Goal: Task Accomplishment & Management: Use online tool/utility

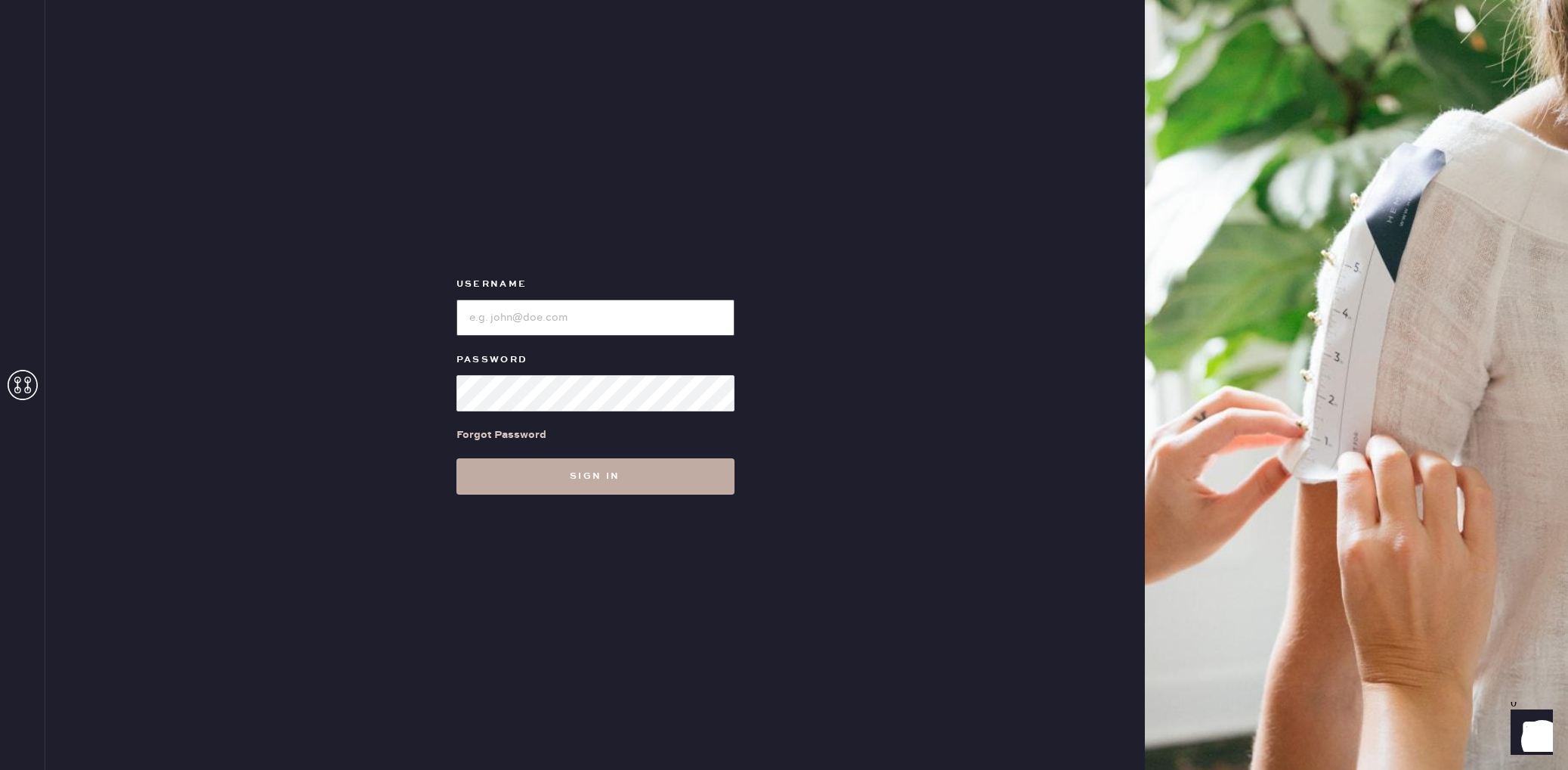
type input "Reformationstudiocity"
click at [593, 484] on button "Sign in" at bounding box center [595, 476] width 278 height 36
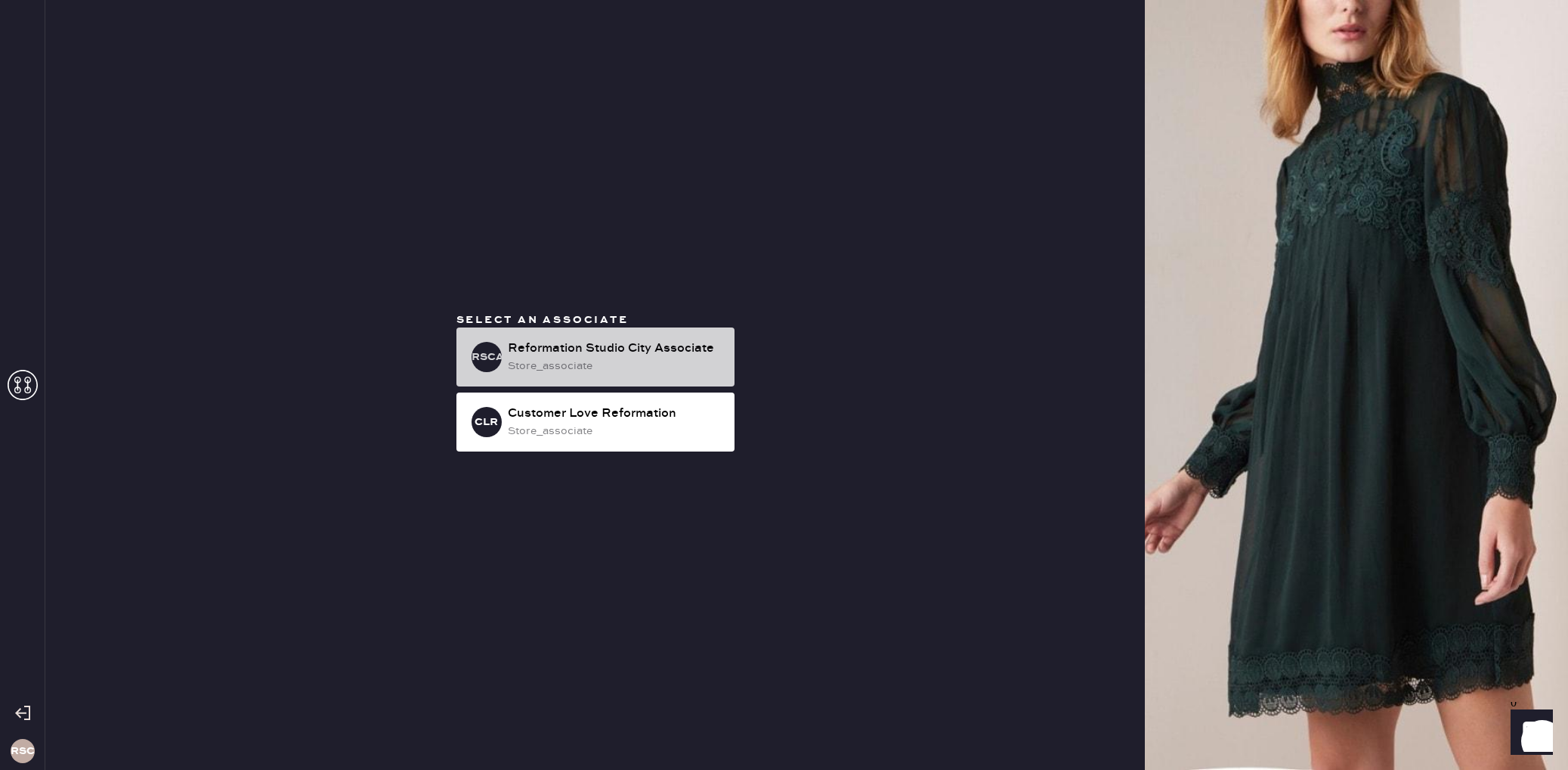
click at [712, 359] on div "store_associate" at bounding box center [616, 366] width 215 height 17
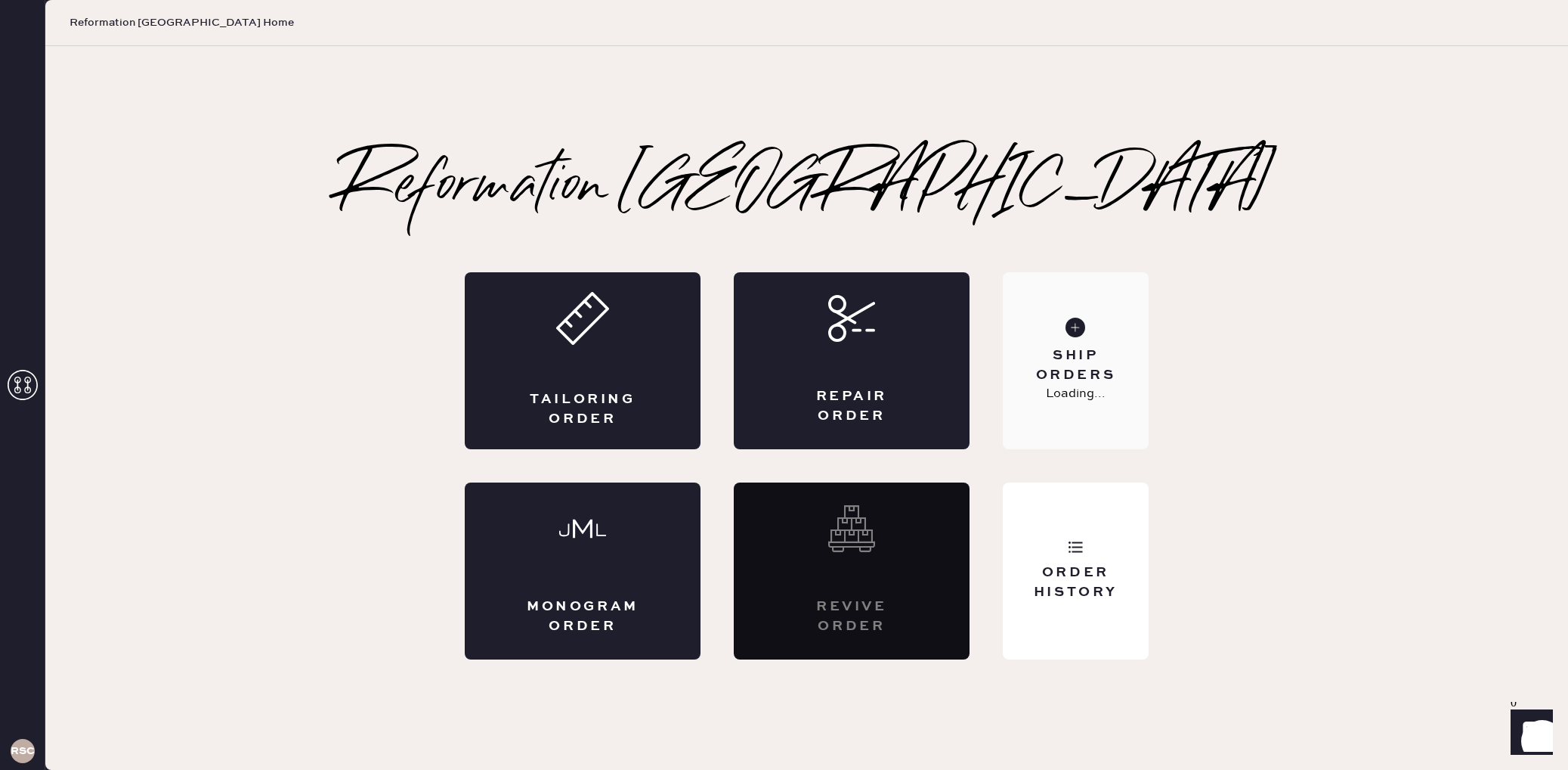
click at [1045, 366] on div "Ship Orders" at bounding box center [1076, 365] width 122 height 38
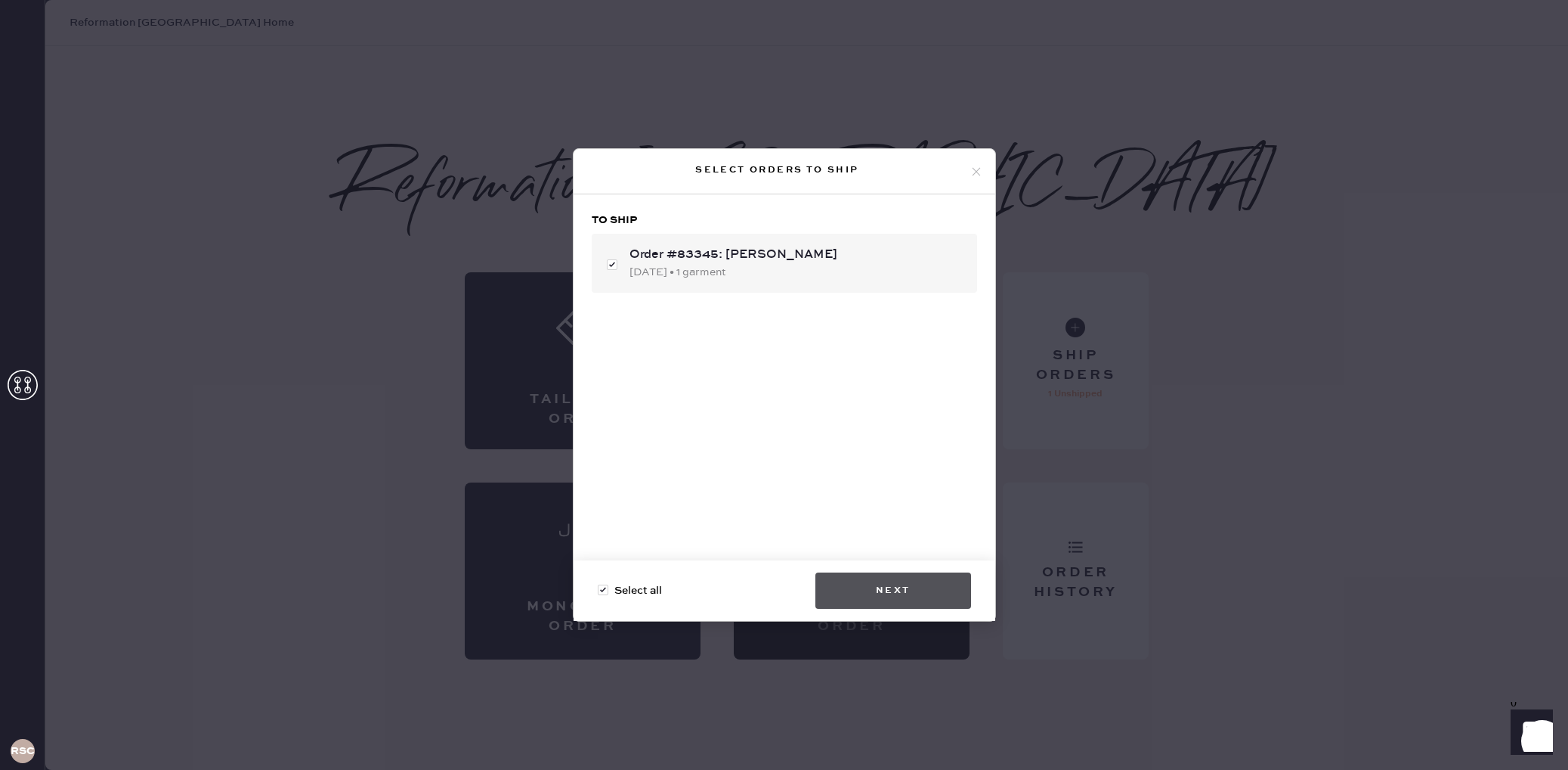
click at [932, 584] on button "Next" at bounding box center [893, 590] width 156 height 36
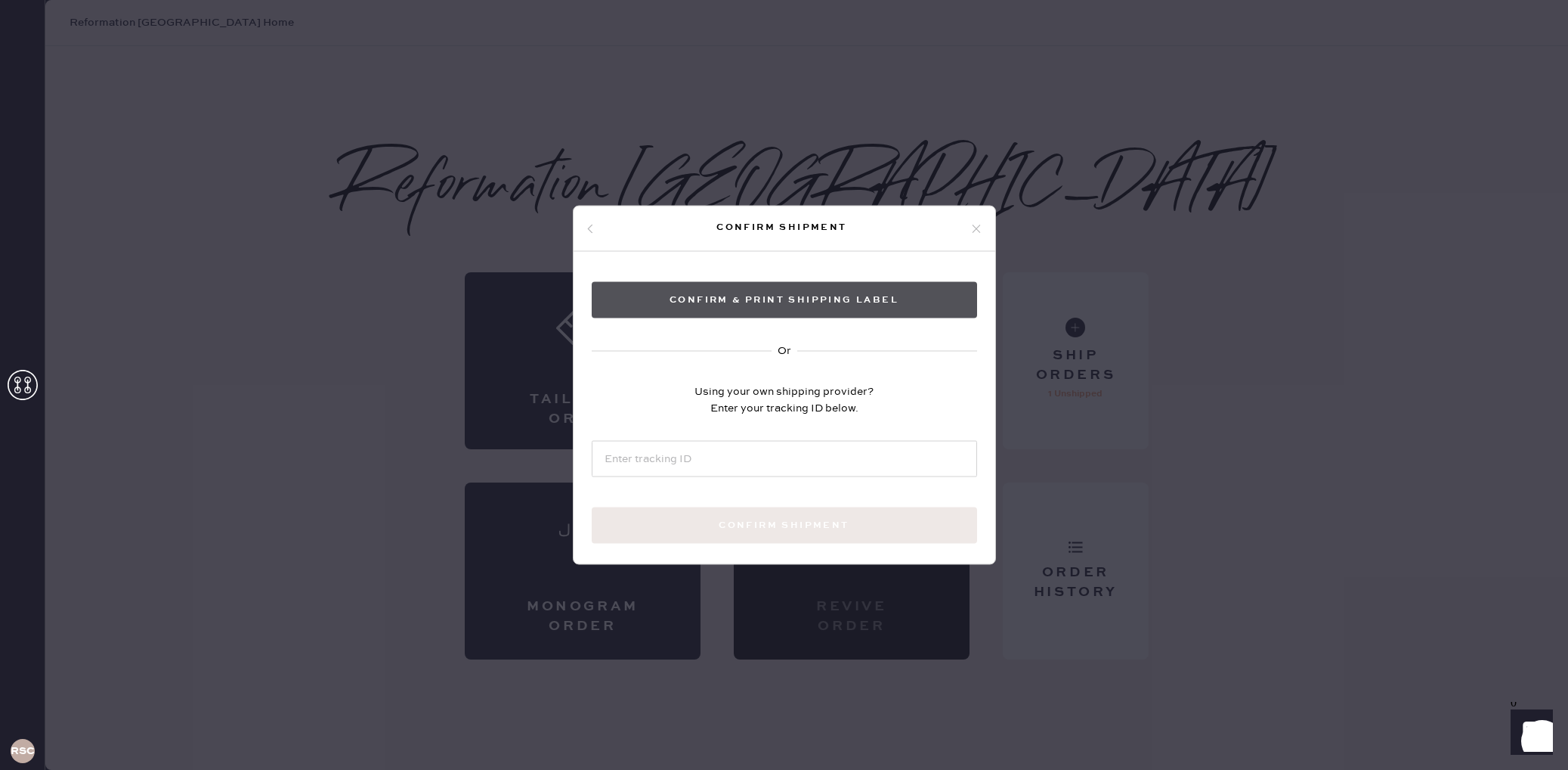
click at [806, 304] on button "Confirm & Print shipping label" at bounding box center [784, 300] width 386 height 36
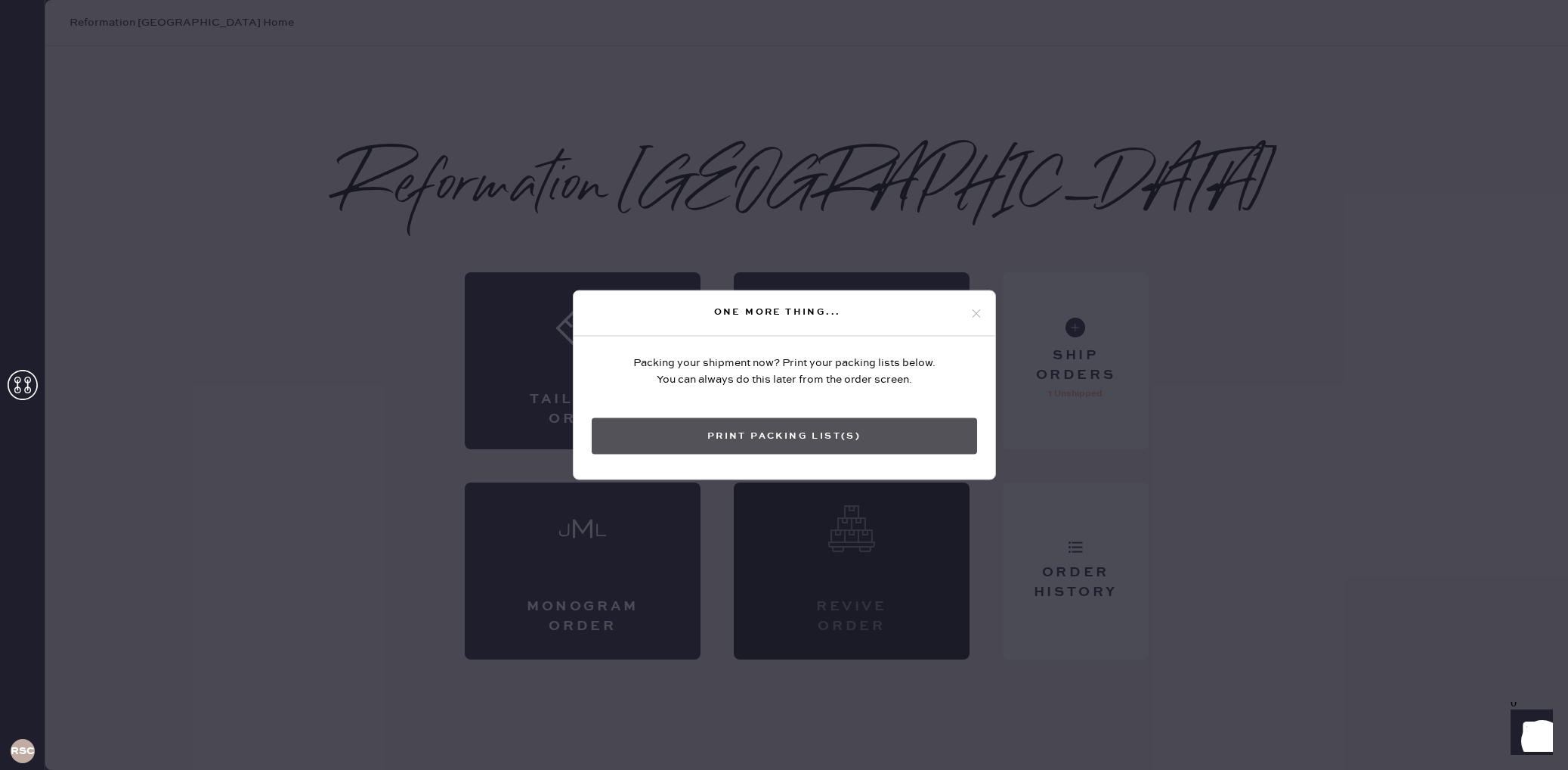
click at [749, 440] on button "Print Packing List(s)" at bounding box center [784, 436] width 386 height 36
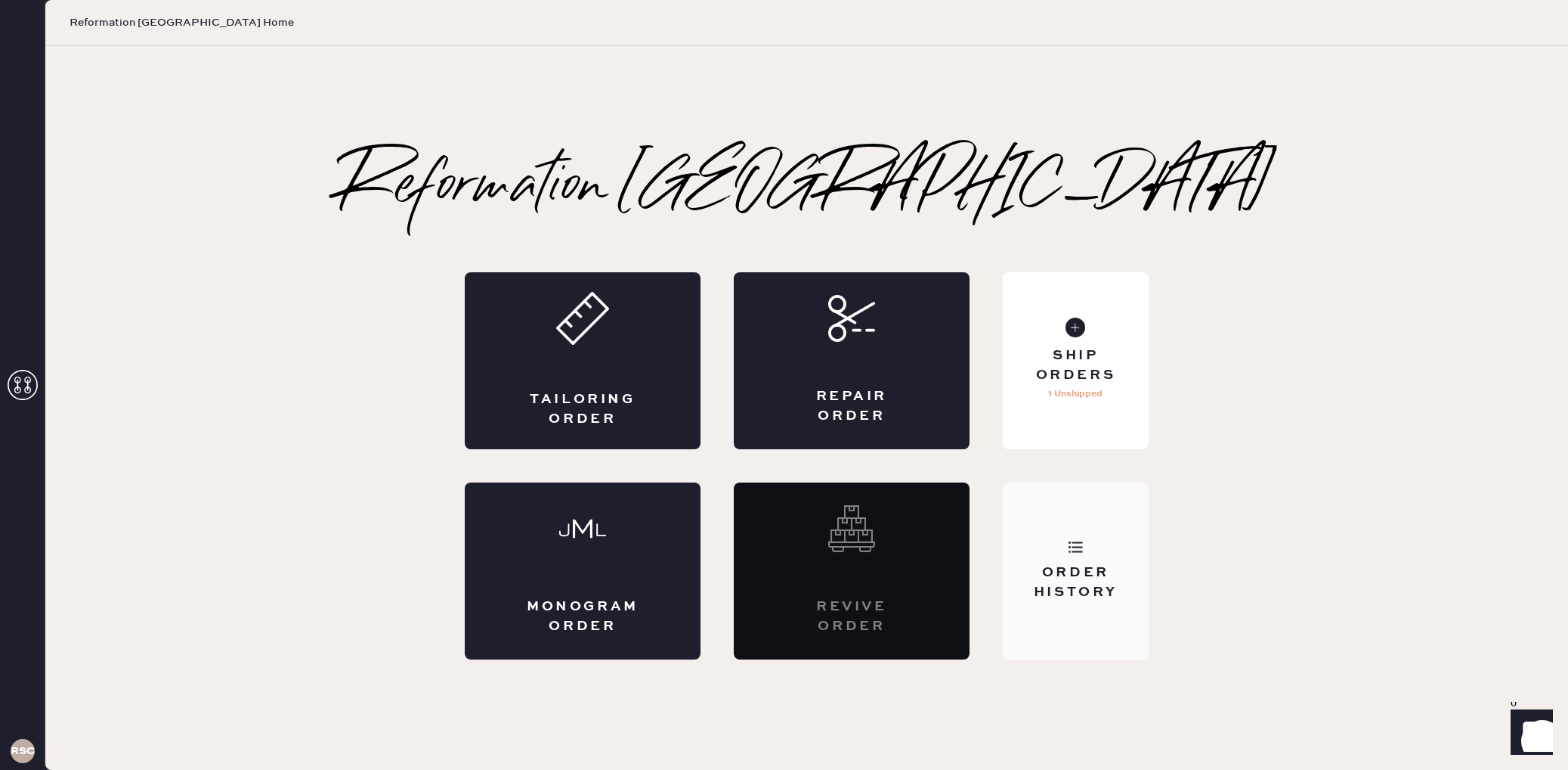
click at [1101, 509] on div "Order History" at bounding box center [1076, 571] width 146 height 177
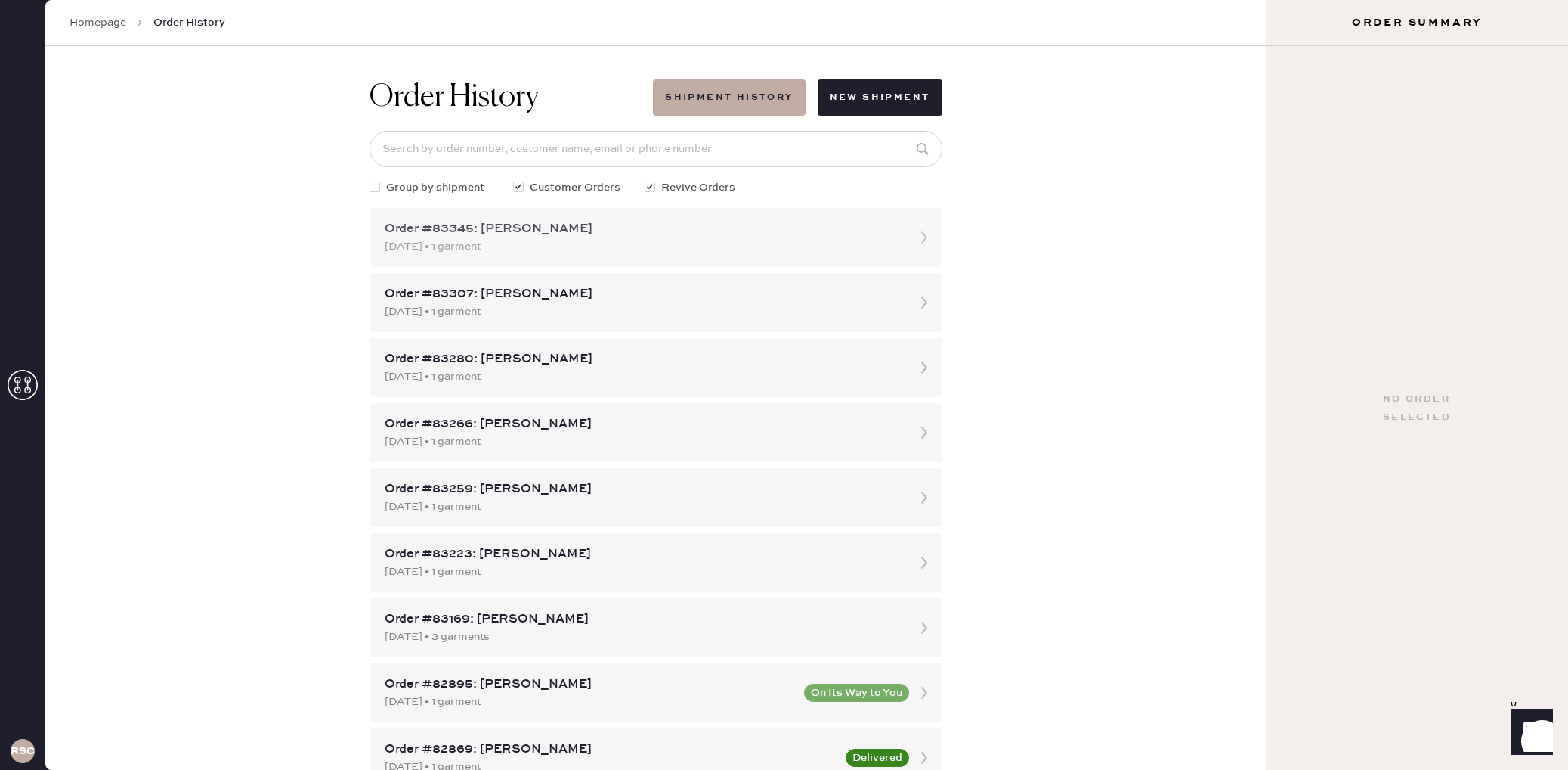
click at [508, 240] on div "[DATE] • 1 garment" at bounding box center [642, 246] width 515 height 17
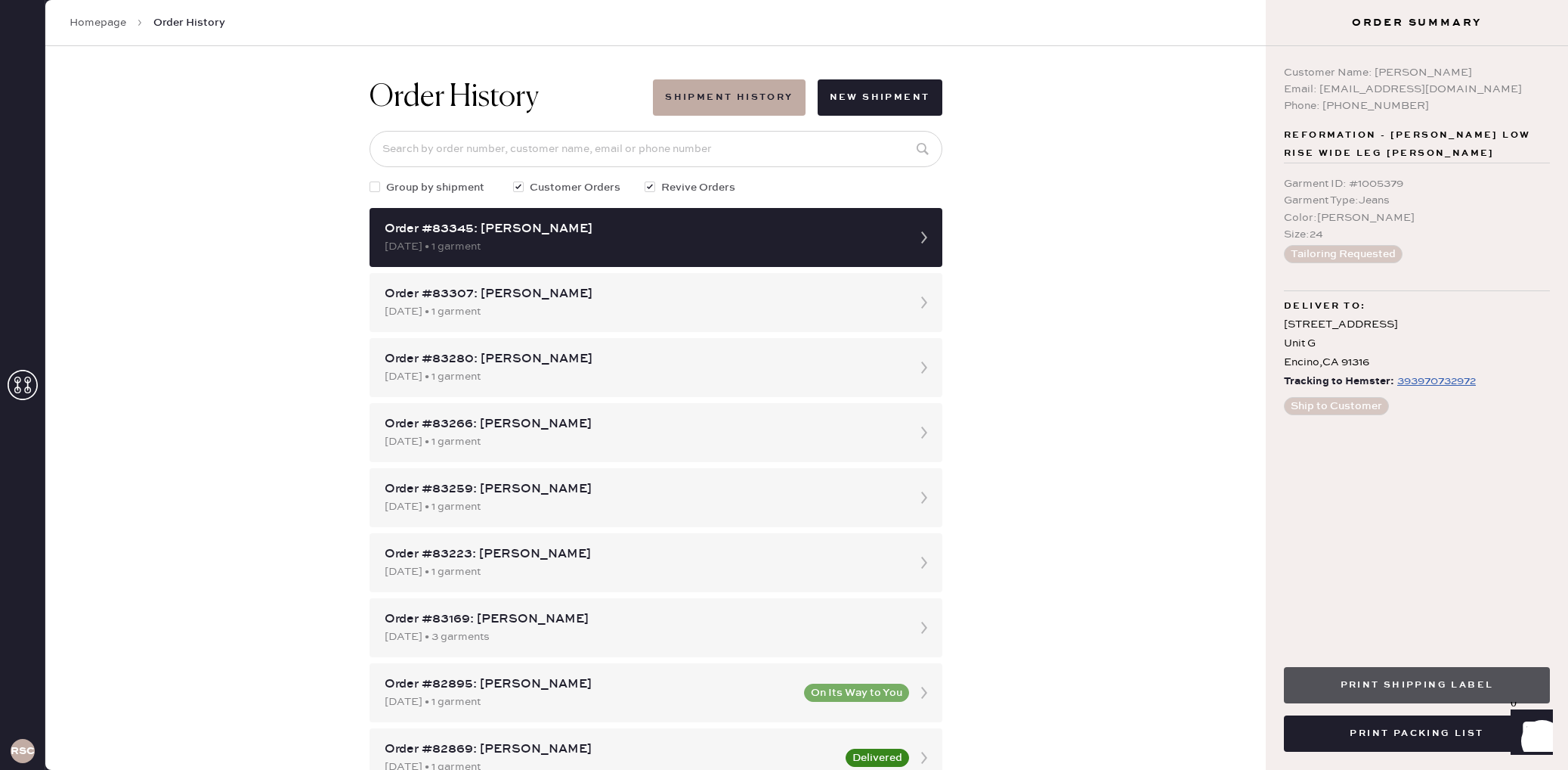
click at [1395, 687] on button "Print Shipping Label" at bounding box center [1417, 685] width 266 height 36
